Goal: Task Accomplishment & Management: Use online tool/utility

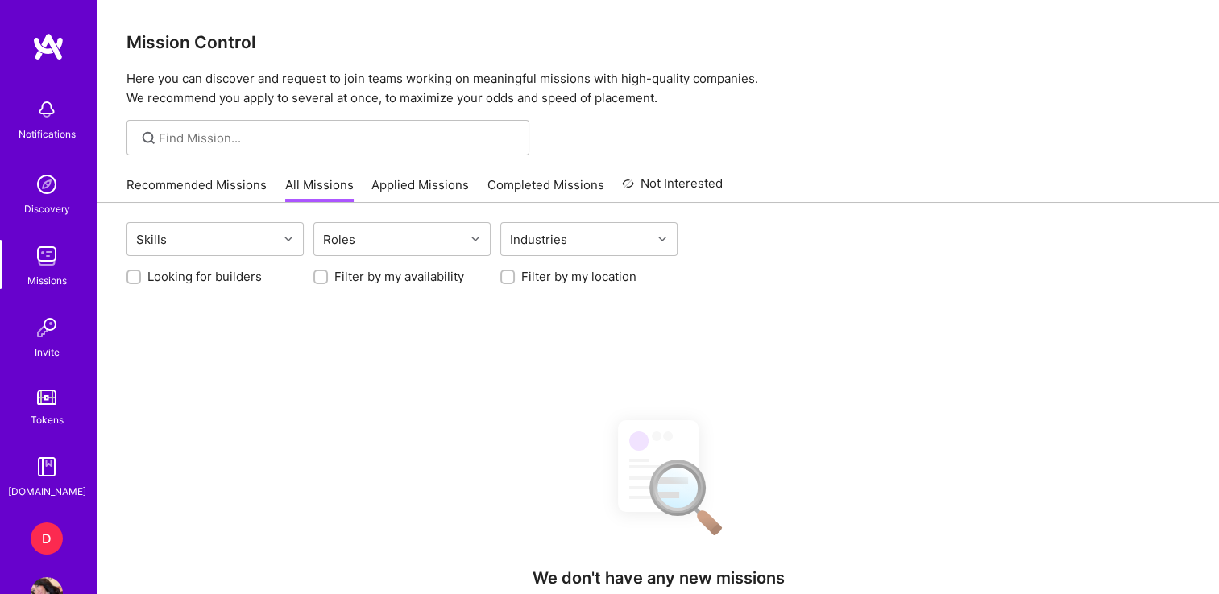
click at [31, 547] on div "D" at bounding box center [47, 539] width 32 height 32
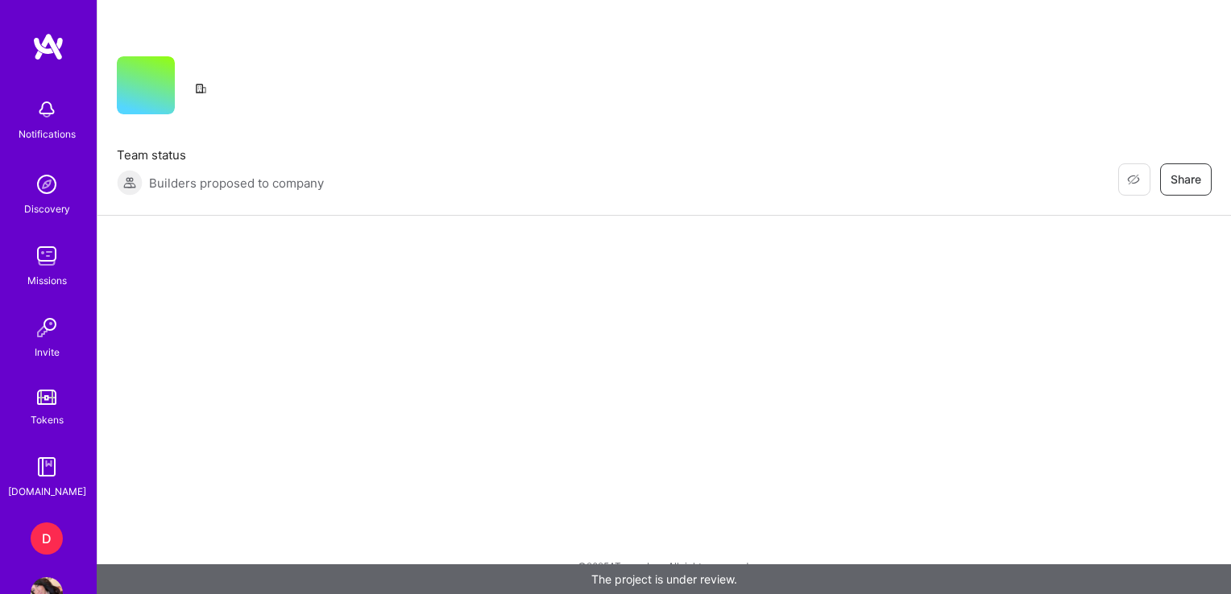
click at [31, 528] on div "D" at bounding box center [47, 539] width 32 height 32
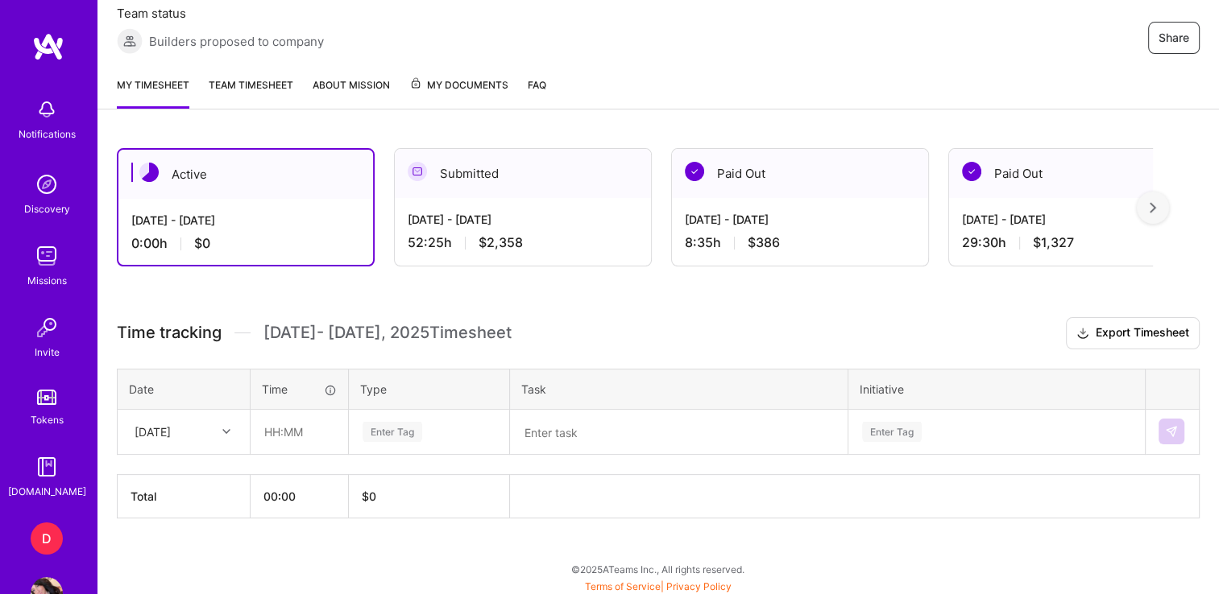
scroll to position [307, 0]
click at [219, 429] on div at bounding box center [228, 432] width 25 height 21
click at [191, 474] on div "[DATE]" at bounding box center [183, 478] width 130 height 30
click at [191, 475] on th "Total" at bounding box center [184, 496] width 133 height 43
click at [212, 419] on div "[DATE]" at bounding box center [170, 432] width 89 height 27
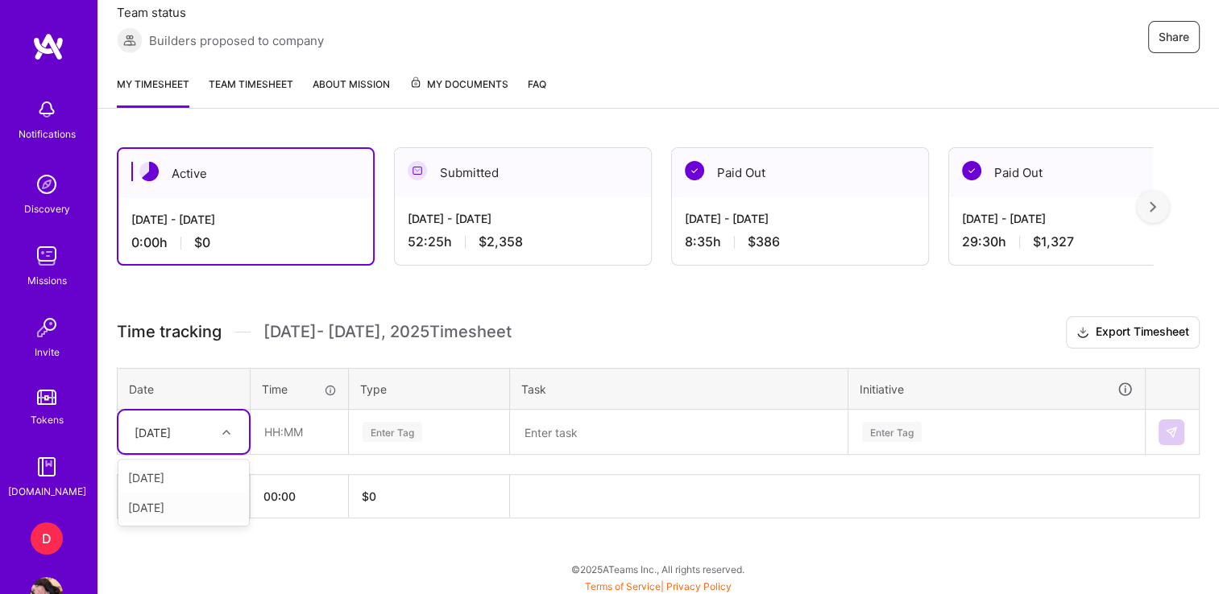
click at [186, 504] on div "[DATE]" at bounding box center [183, 508] width 130 height 30
click at [226, 398] on th "Date" at bounding box center [184, 389] width 133 height 42
click at [209, 420] on div "[DATE]" at bounding box center [170, 432] width 89 height 27
click at [193, 474] on div "[DATE]" at bounding box center [183, 478] width 130 height 30
click at [206, 435] on div "[DATE]" at bounding box center [170, 432] width 89 height 27
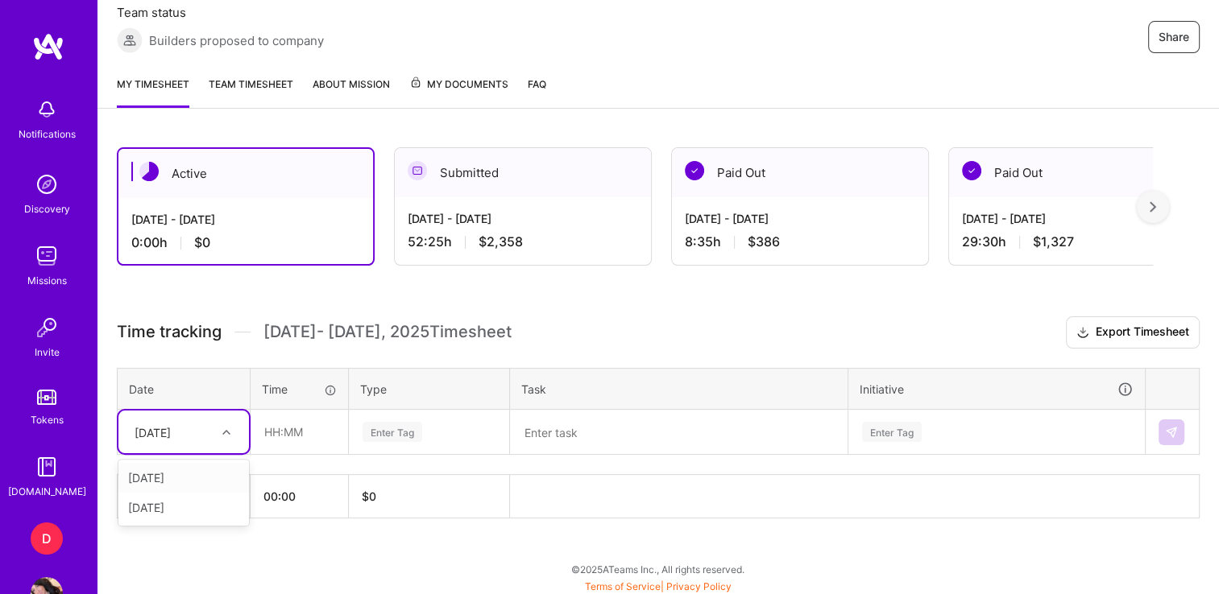
click at [174, 474] on div "[DATE]" at bounding box center [183, 478] width 130 height 30
click at [290, 427] on input "text" at bounding box center [299, 432] width 96 height 43
type input "00:40"
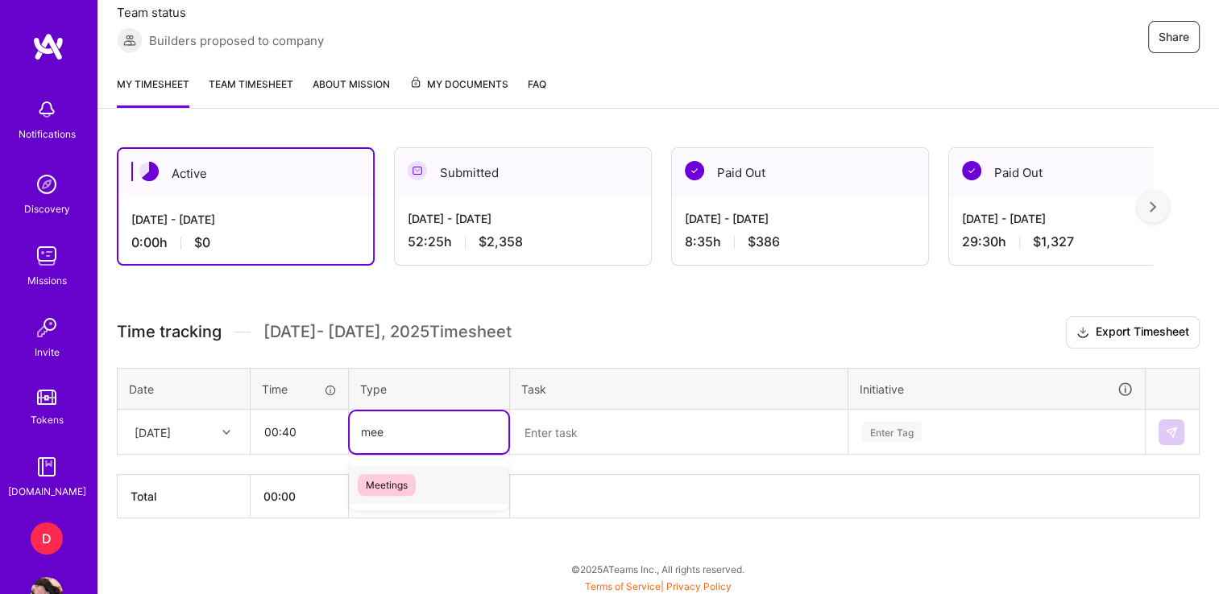
type input "meet"
click at [377, 476] on span "Meetings" at bounding box center [387, 485] width 58 height 22
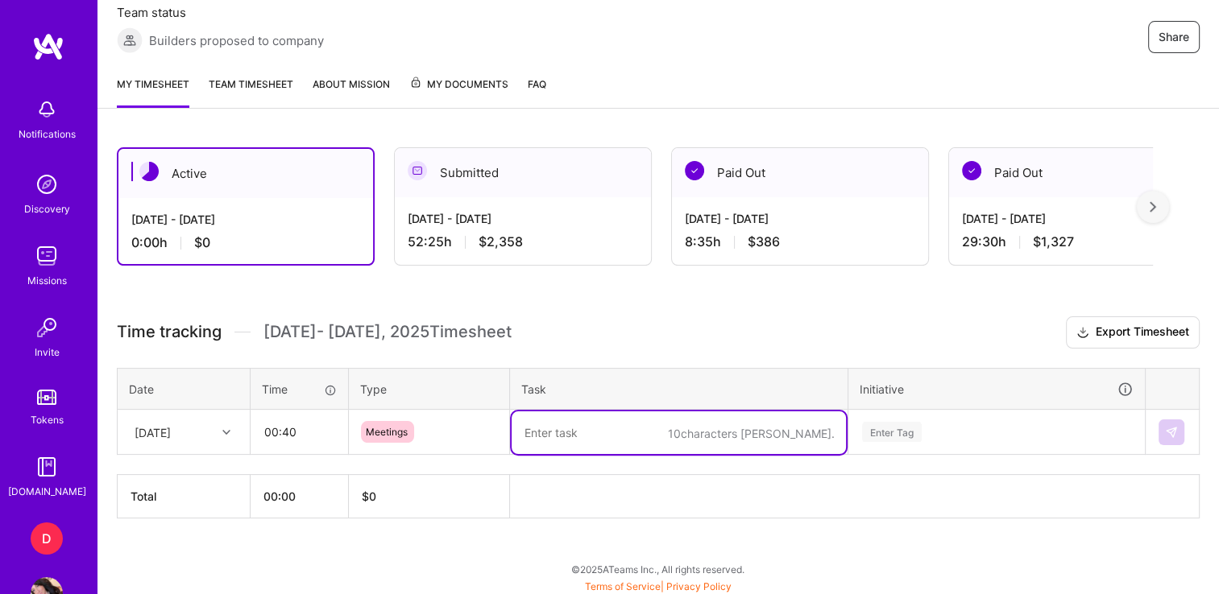
click at [557, 443] on textarea at bounding box center [678, 433] width 334 height 43
paste textarea "Weekly Italy FZ sync"
type textarea "Weekly Italy FZ sync"
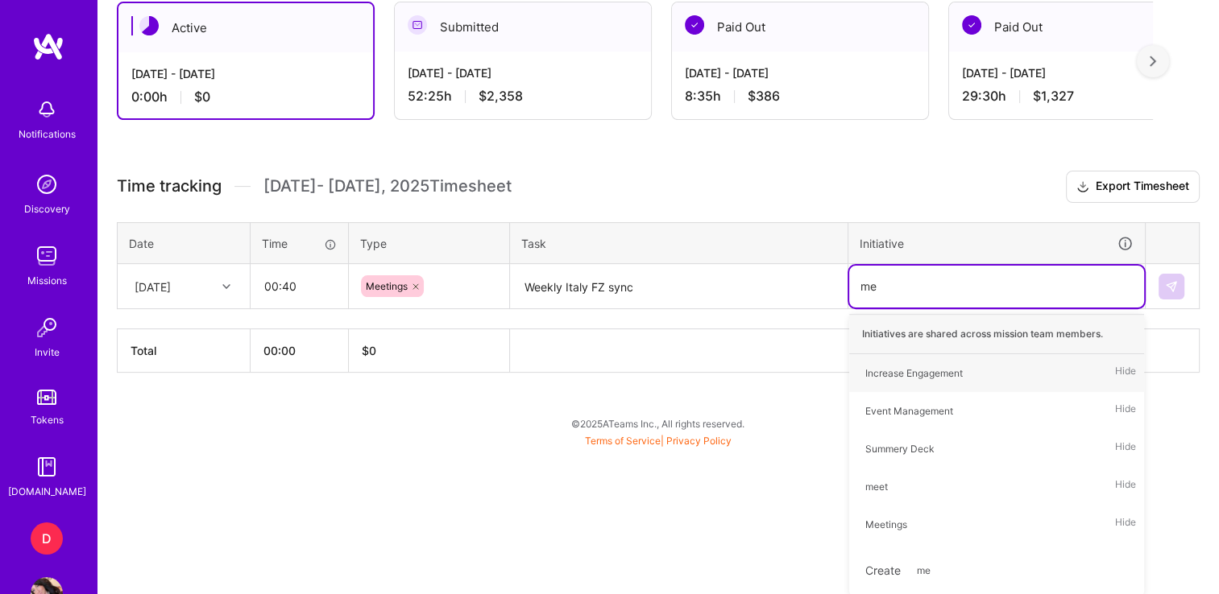
type input "mee"
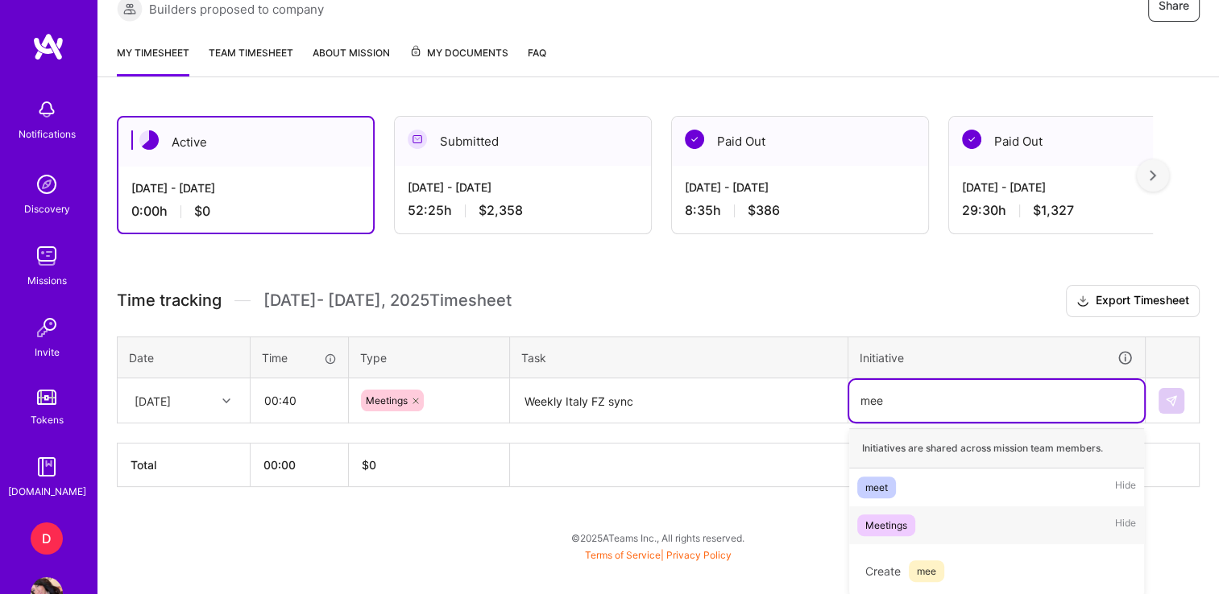
click at [878, 524] on div "Meetings" at bounding box center [886, 525] width 42 height 17
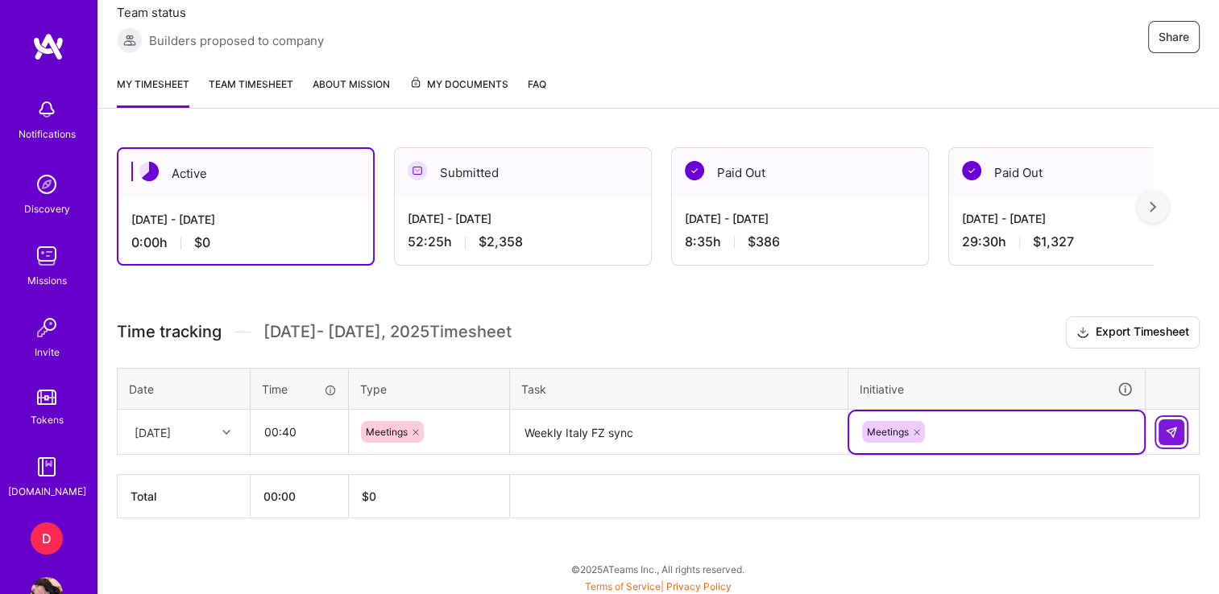
click at [1175, 429] on img at bounding box center [1171, 432] width 13 height 13
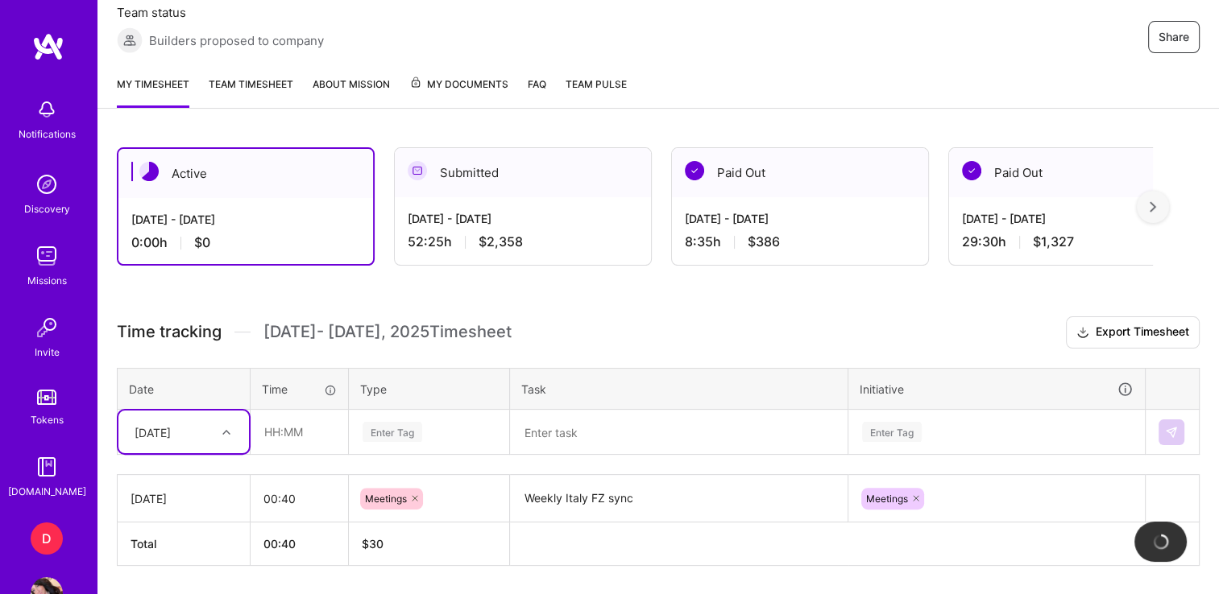
scroll to position [354, 0]
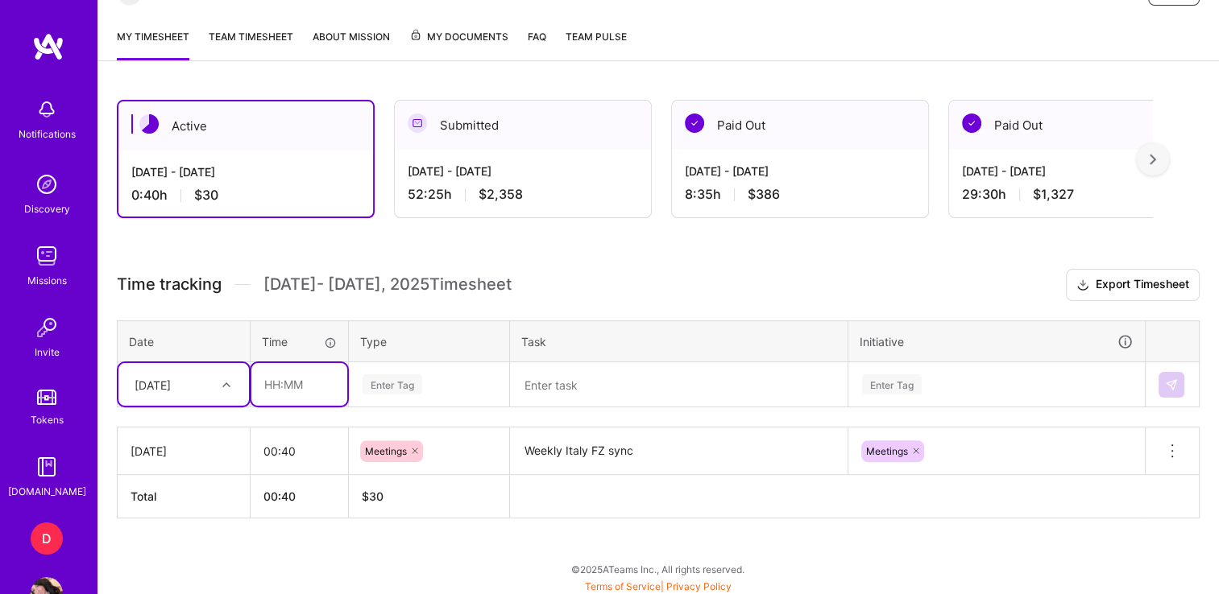
click at [285, 385] on input "text" at bounding box center [299, 384] width 96 height 43
click at [168, 357] on th "Date" at bounding box center [184, 342] width 133 height 42
click at [171, 379] on div "[DATE]" at bounding box center [153, 384] width 36 height 17
click at [173, 458] on div "[DATE]" at bounding box center [183, 460] width 130 height 30
click at [275, 388] on input "text" at bounding box center [299, 384] width 96 height 43
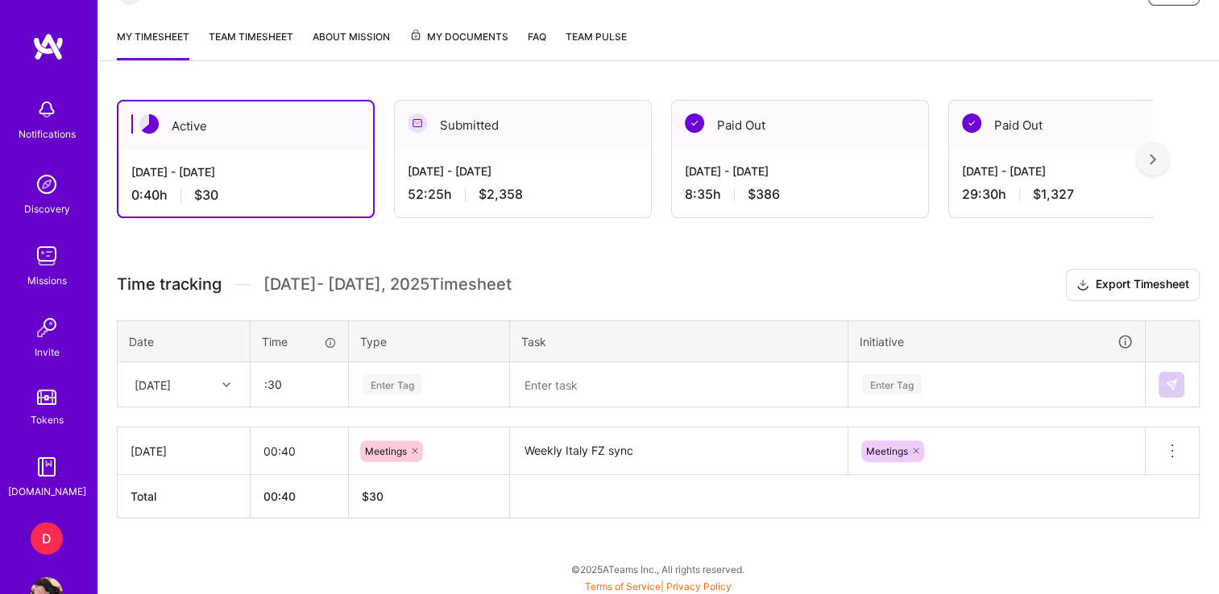
type input "00:30"
type input "pla"
click at [400, 433] on span "Planning" at bounding box center [386, 438] width 56 height 22
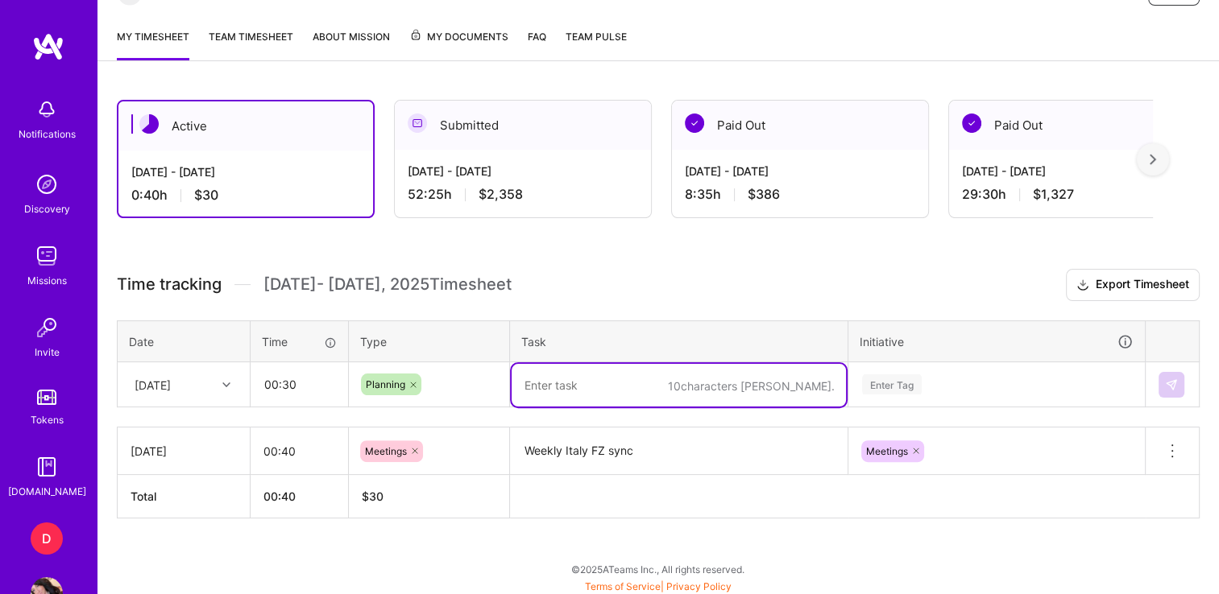
click at [567, 372] on textarea at bounding box center [678, 385] width 334 height 43
click at [638, 381] on textarea "NFL Guess the Logo prep for Yarden" at bounding box center [678, 385] width 334 height 43
type textarea "NFL Guess the Logo image prep for Yarden"
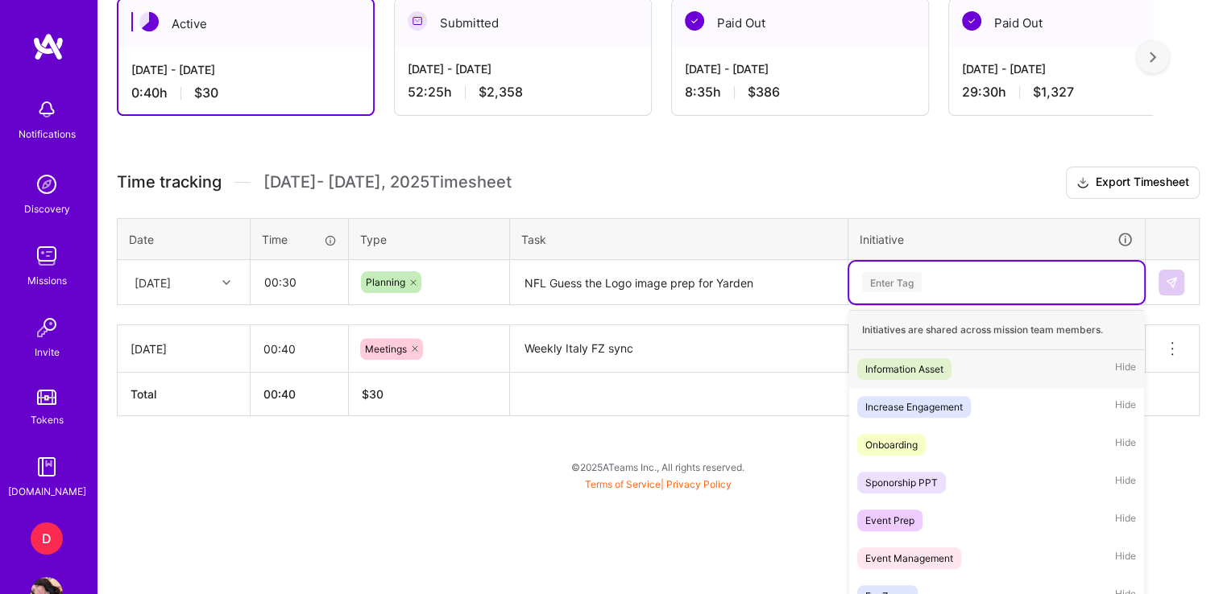
scroll to position [499, 0]
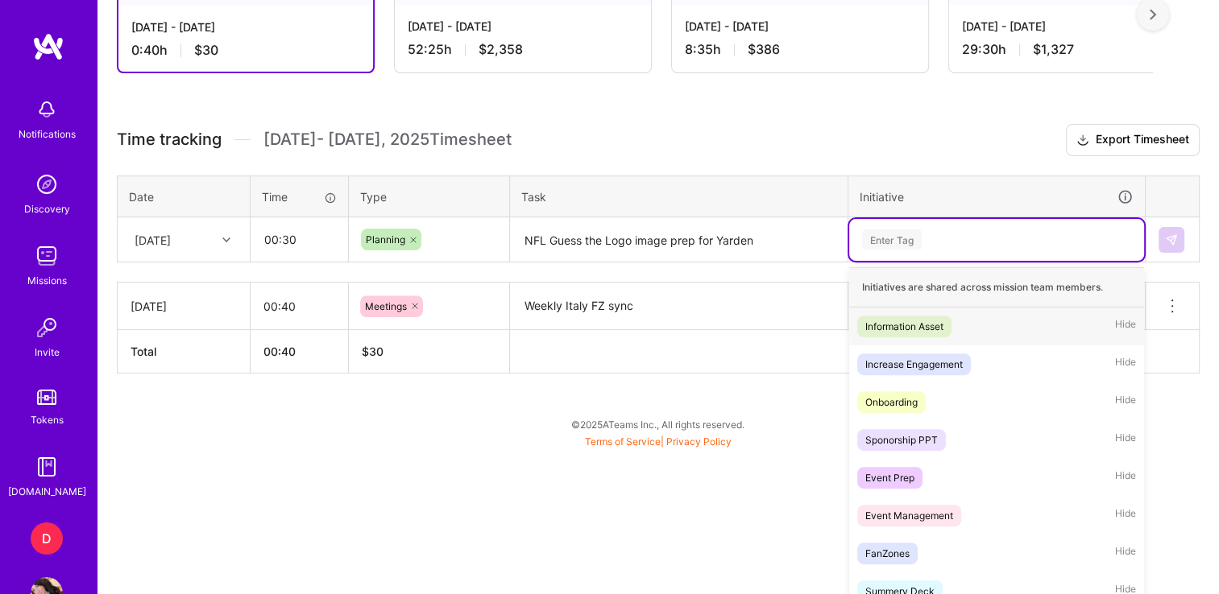
click at [871, 261] on div "option Meetings, selected. option Information Asset focused, 1 of 31. 31 result…" at bounding box center [996, 240] width 295 height 42
click at [901, 479] on div "Event Prep" at bounding box center [889, 478] width 49 height 17
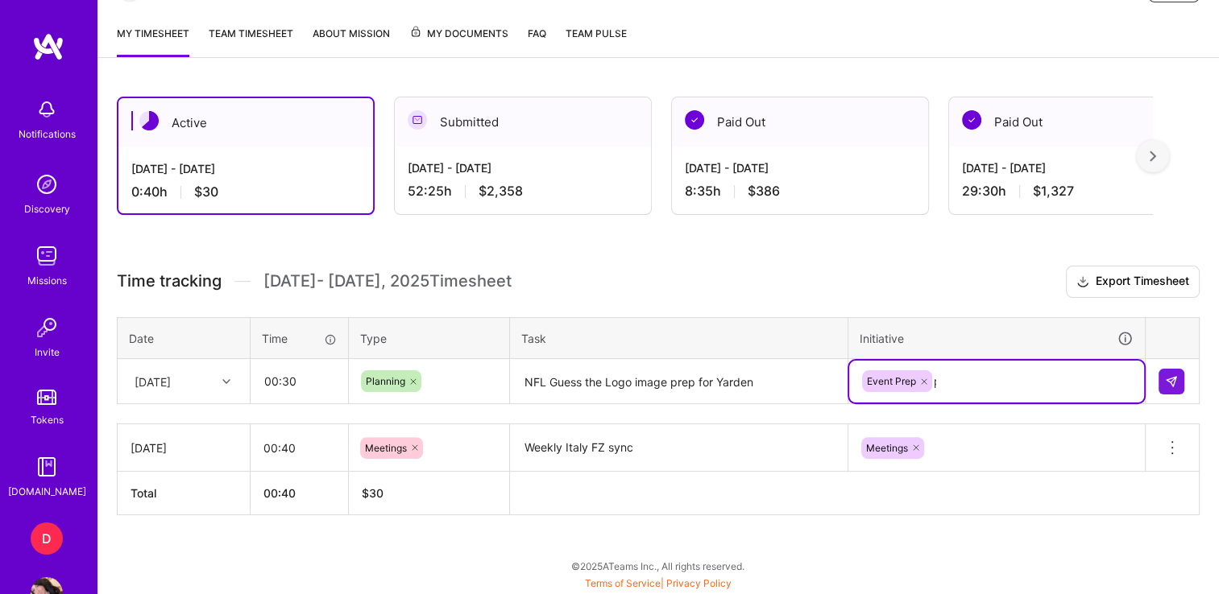
type input "pl"
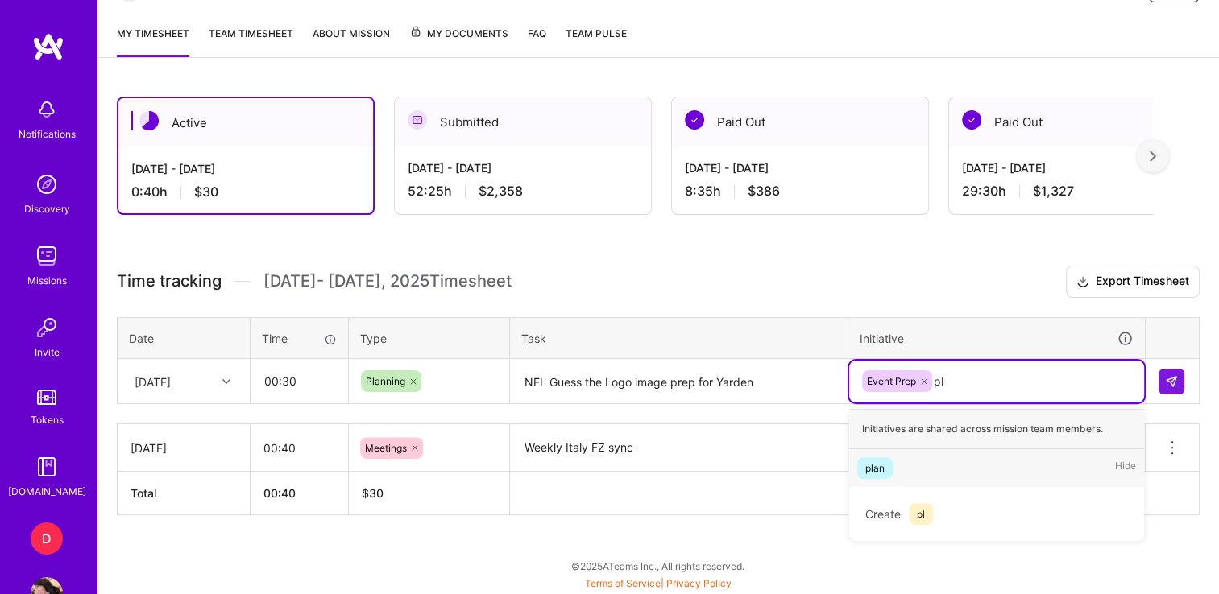
scroll to position [354, 0]
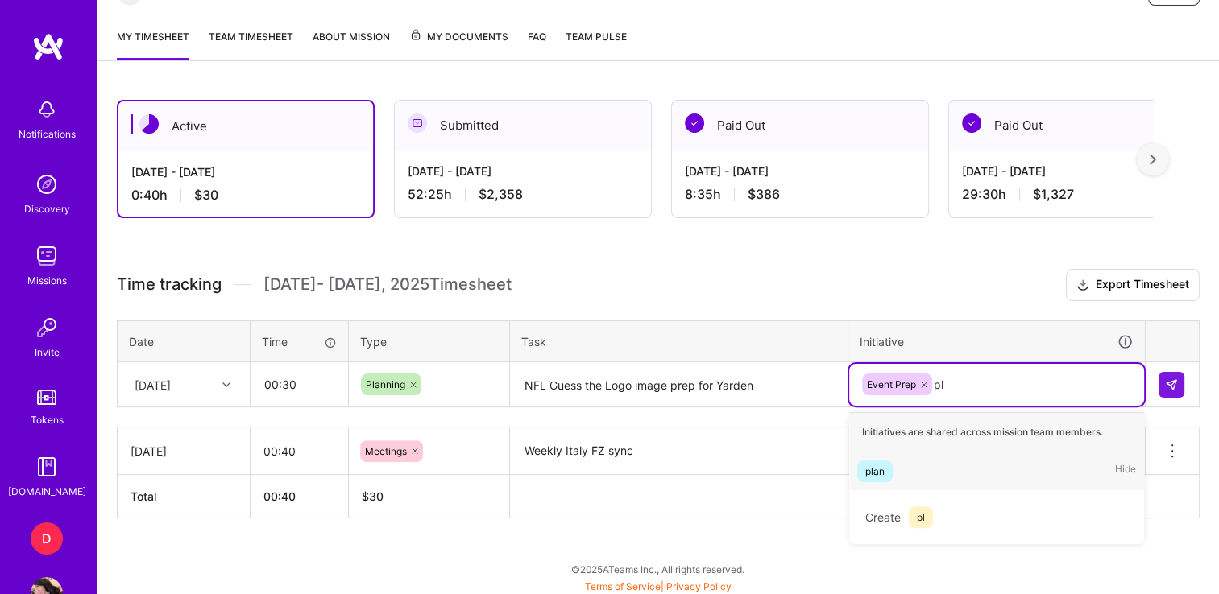
click at [872, 470] on div "plan" at bounding box center [874, 471] width 19 height 17
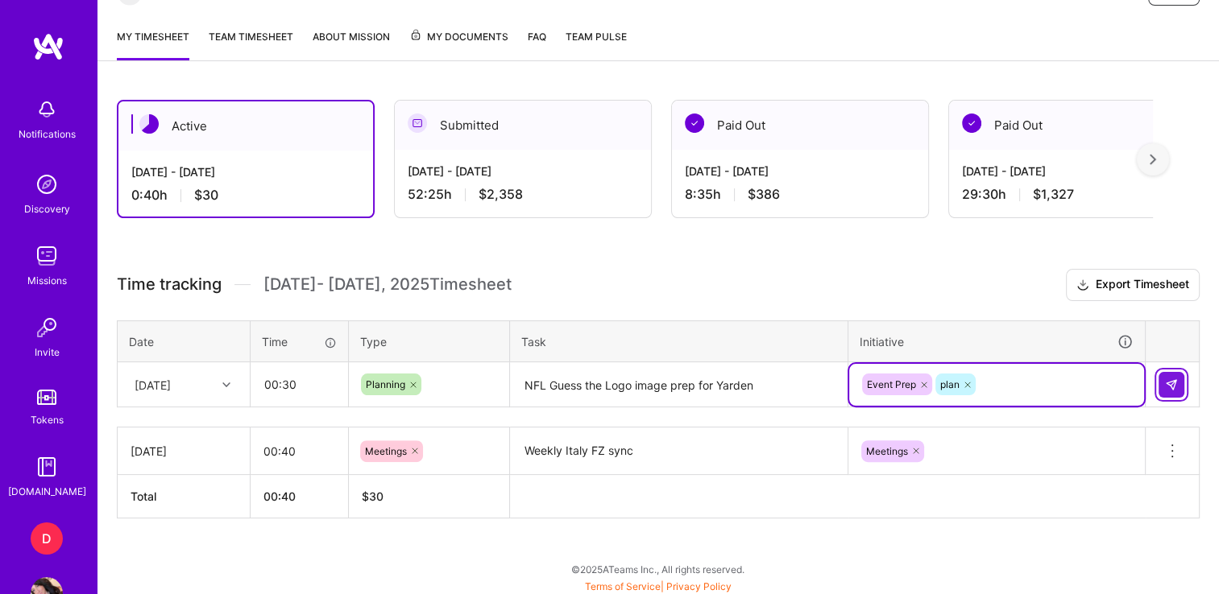
click at [1179, 380] on button at bounding box center [1171, 385] width 26 height 26
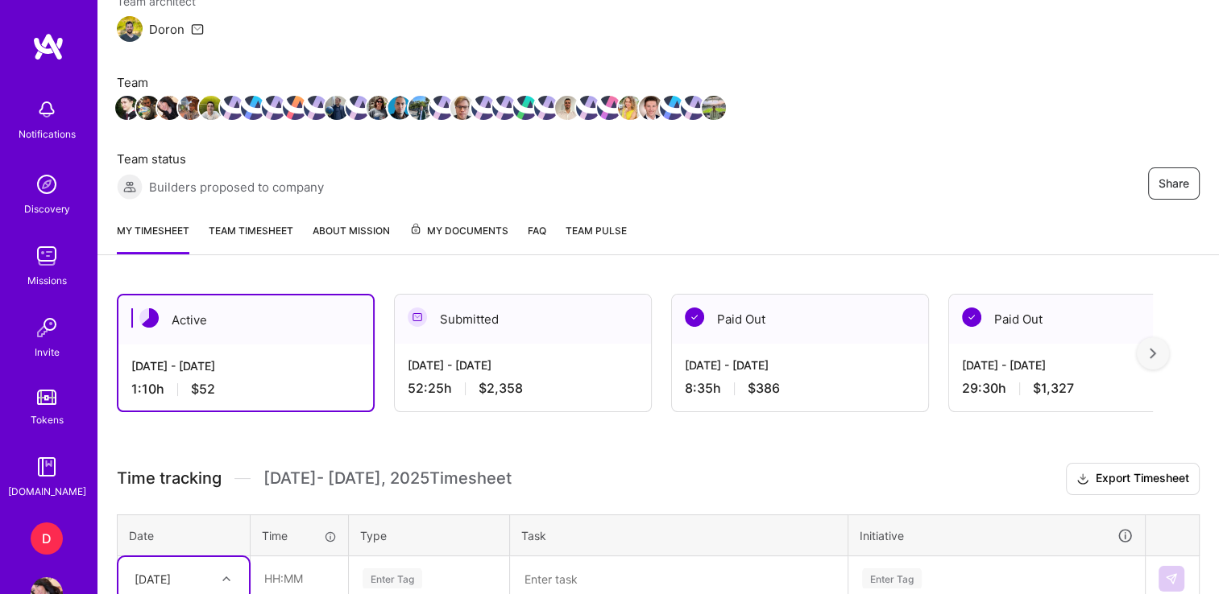
scroll to position [161, 0]
